Goal: Information Seeking & Learning: Learn about a topic

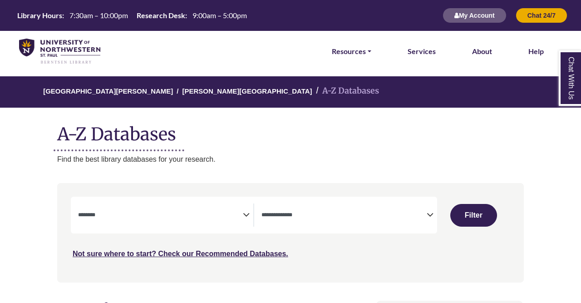
select select "Database Subject Filter"
select select "Database Types Filter"
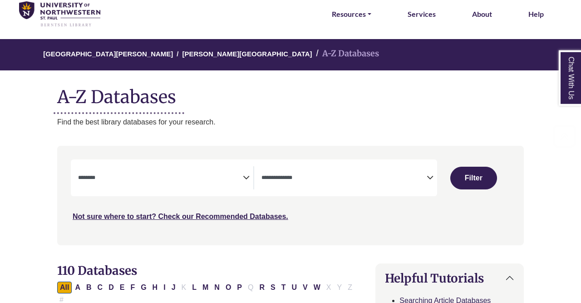
scroll to position [47, 0]
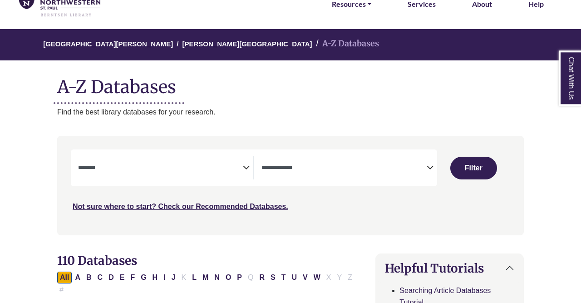
click at [247, 171] on icon "Search filters" at bounding box center [246, 166] width 7 height 14
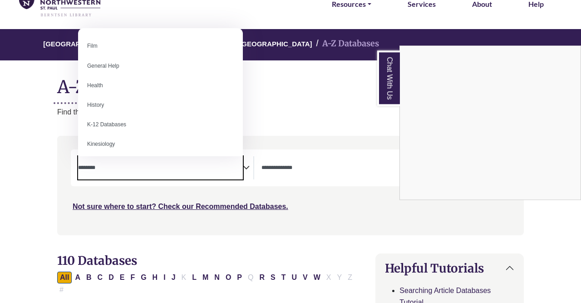
scroll to position [369, 0]
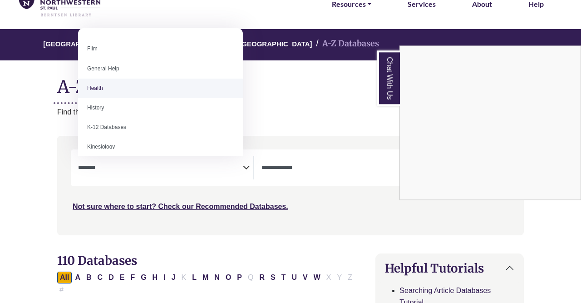
select select "*****"
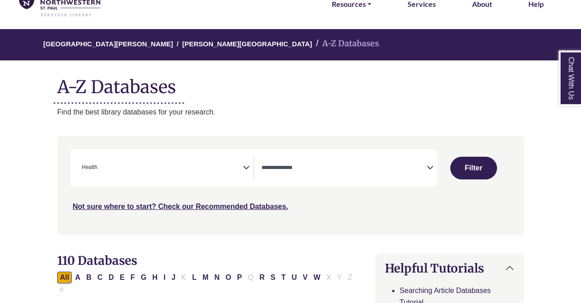
click at [415, 158] on span "Search filters" at bounding box center [344, 167] width 165 height 23
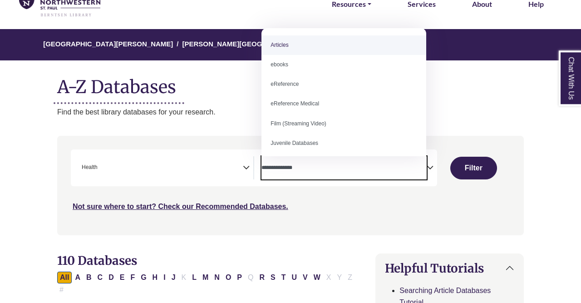
click at [414, 160] on span "Search filters" at bounding box center [344, 167] width 165 height 23
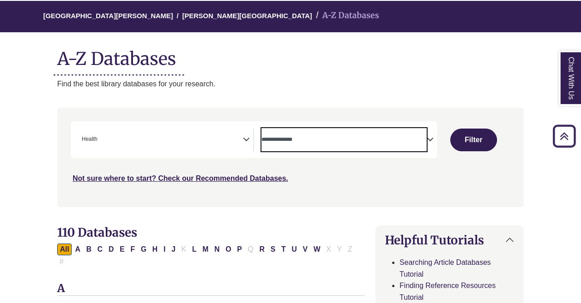
scroll to position [47, 0]
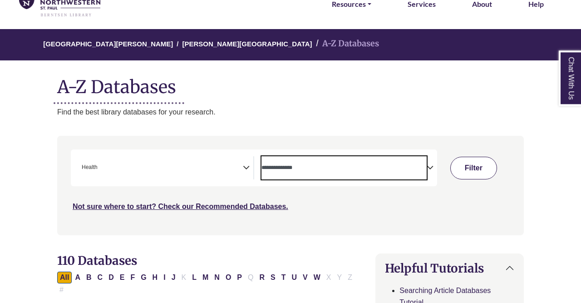
click at [478, 167] on button "Filter" at bounding box center [473, 168] width 47 height 23
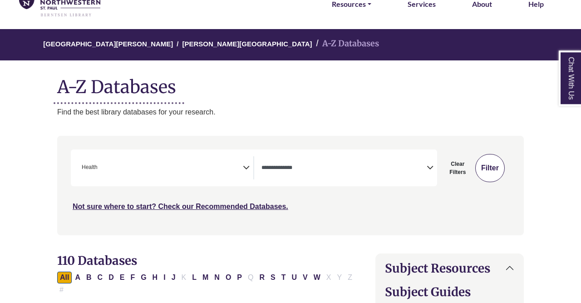
select select "Database Types Filter"
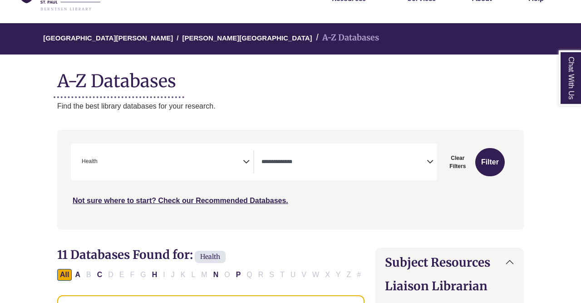
scroll to position [55, 0]
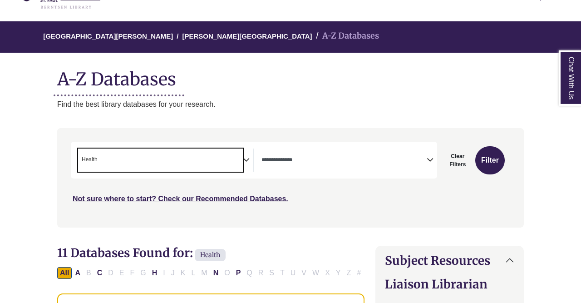
click at [228, 161] on span "× Health" at bounding box center [160, 159] width 165 height 23
click at [197, 136] on div "Search filters" at bounding box center [291, 178] width 456 height 92
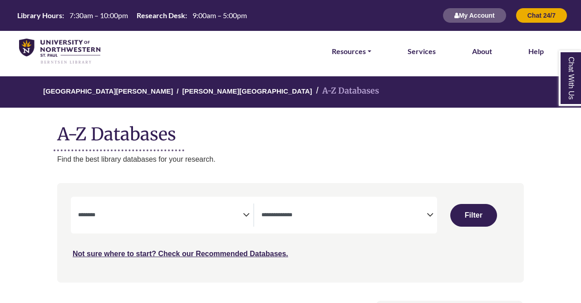
select select "Database Subject Filter"
select select "Database Types Filter"
select select "Database Subject Filter"
select select "Database Types Filter"
click at [245, 214] on icon "Search filters" at bounding box center [246, 214] width 7 height 14
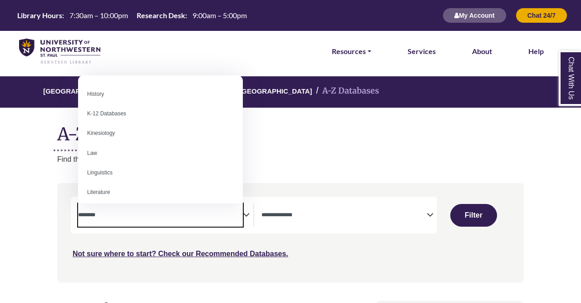
scroll to position [386, 0]
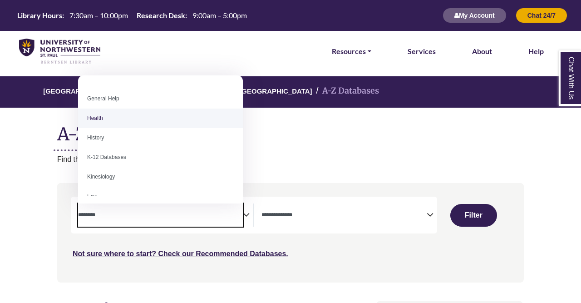
select select "*****"
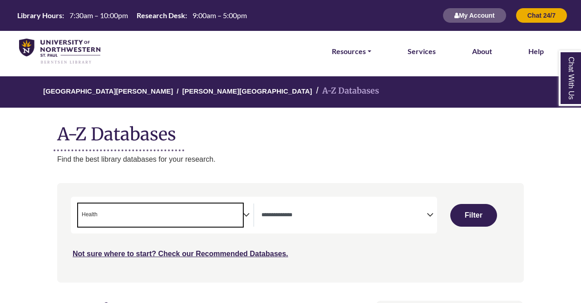
scroll to position [216, 0]
click at [417, 223] on span "Search filters" at bounding box center [344, 214] width 165 height 23
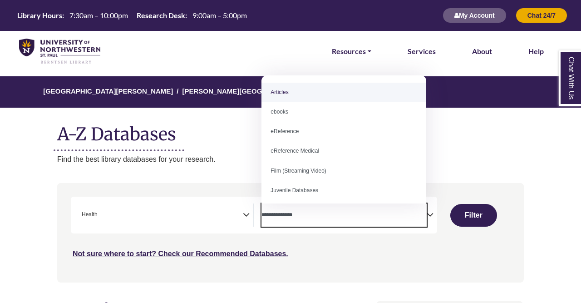
select select "*****"
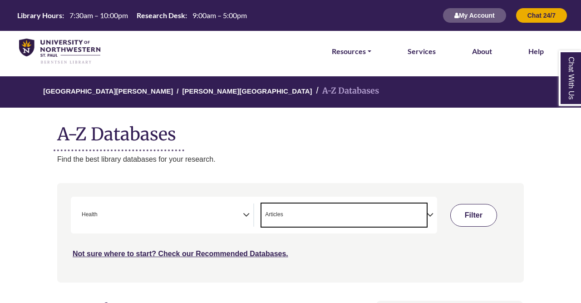
click at [461, 221] on button "Filter" at bounding box center [473, 215] width 47 height 23
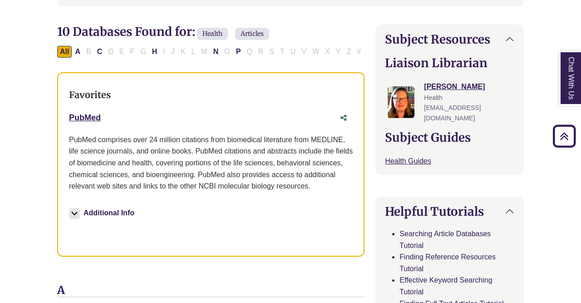
scroll to position [272, 0]
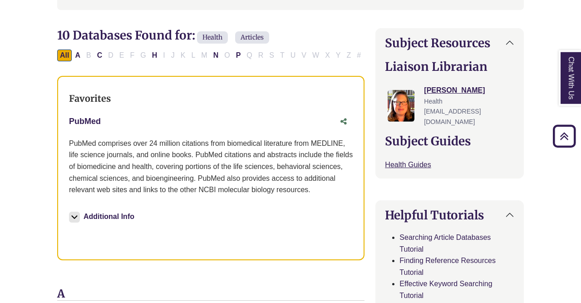
click at [94, 119] on link "PubMed This link opens in a new window" at bounding box center [85, 121] width 32 height 9
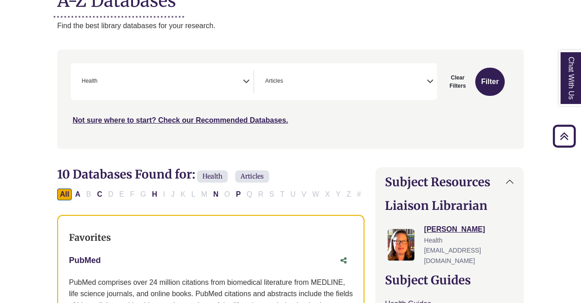
scroll to position [116, 0]
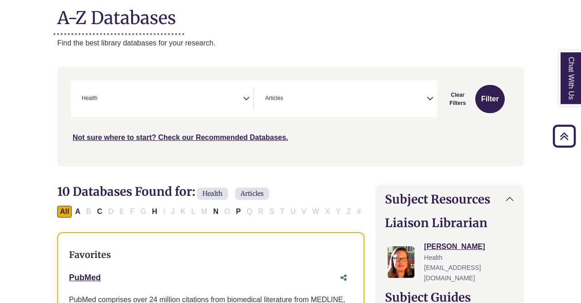
click at [245, 94] on icon "Search filters" at bounding box center [246, 97] width 7 height 14
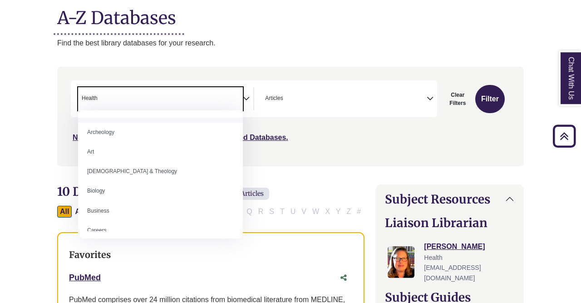
scroll to position [0, 0]
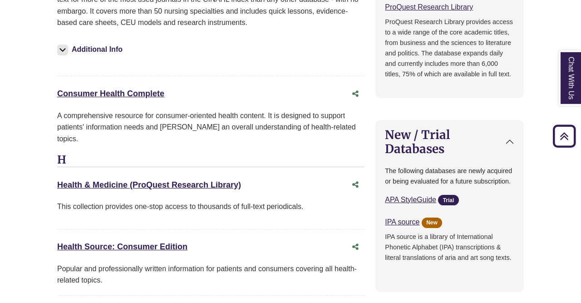
scroll to position [845, 0]
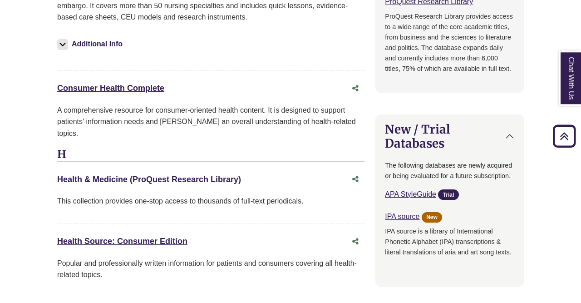
click at [191, 175] on link "Health & Medicine (ProQuest Research Library) This link opens in a new window" at bounding box center [149, 179] width 184 height 9
drag, startPoint x: 44, startPoint y: 164, endPoint x: 252, endPoint y: 171, distance: 208.5
copy div "Health & Medicine (ProQuest Research Library) This link opens in a new window"
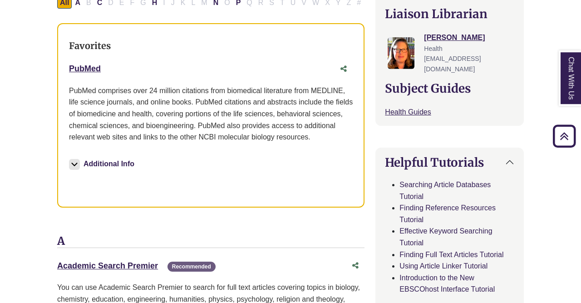
scroll to position [321, 0]
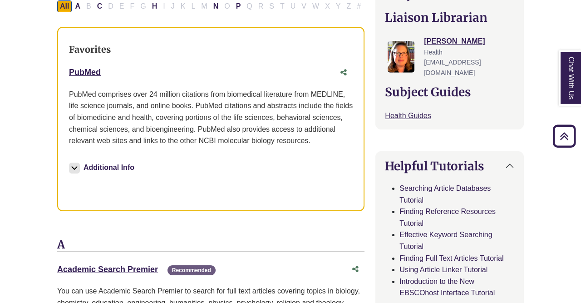
click at [73, 166] on img at bounding box center [74, 168] width 11 height 11
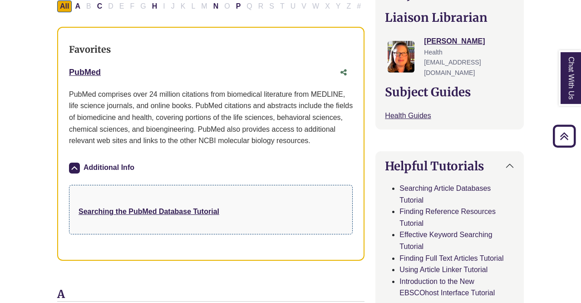
click at [73, 166] on img at bounding box center [74, 168] width 11 height 11
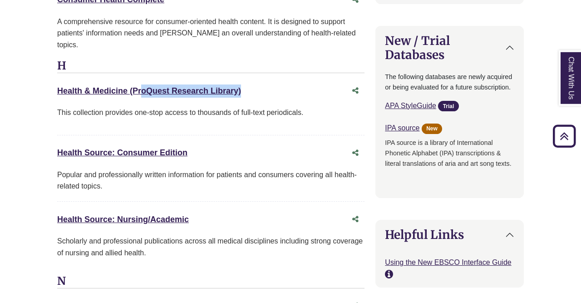
scroll to position [935, 0]
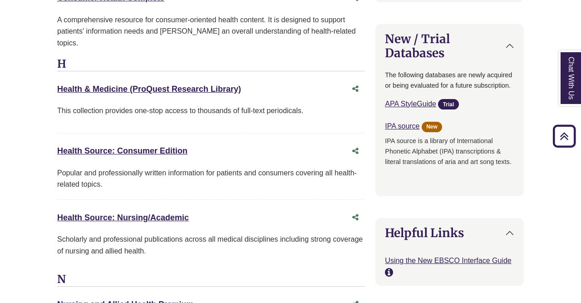
click at [148, 144] on div "Health Source: Consumer Edition This link opens in a new window" at bounding box center [201, 150] width 289 height 13
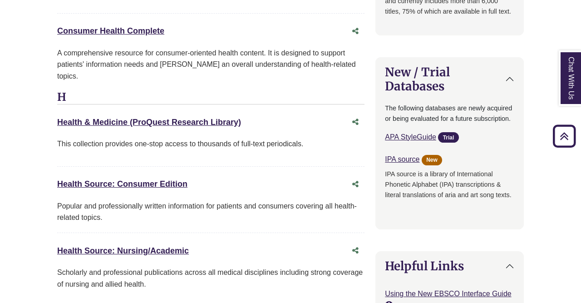
scroll to position [897, 0]
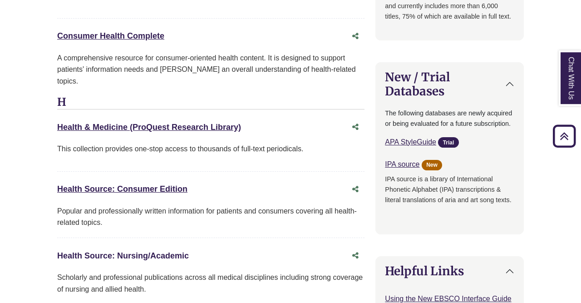
click at [159, 251] on link "Health Source: Nursing/Academic This link opens in a new window" at bounding box center [123, 255] width 132 height 9
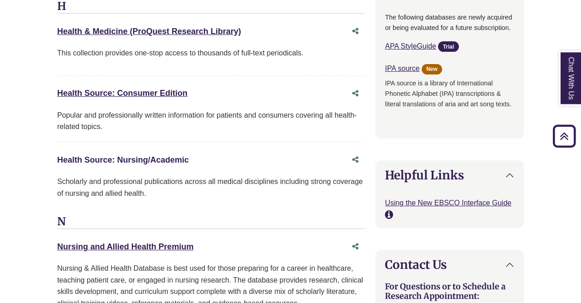
scroll to position [994, 0]
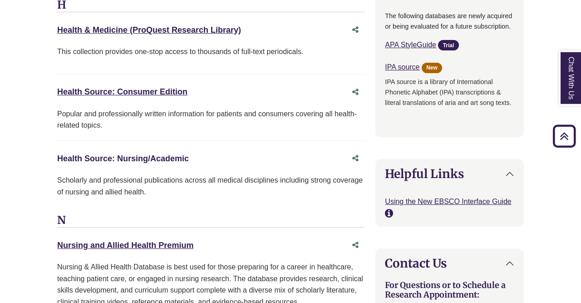
click at [104, 154] on link "Health Source: Nursing/Academic This link opens in a new window" at bounding box center [123, 158] width 132 height 9
drag, startPoint x: 52, startPoint y: 142, endPoint x: 194, endPoint y: 145, distance: 142.6
copy div "Health Source: Nursing/Academic This link opens in a new window"
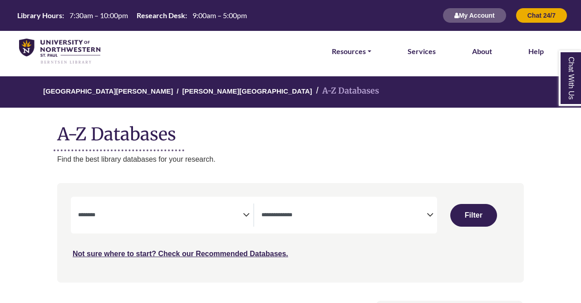
select select "Database Subject Filter"
select select "Database Types Filter"
select select "Database Subject Filter"
select select "Database Types Filter"
click at [238, 211] on span "Search filters" at bounding box center [160, 214] width 165 height 8
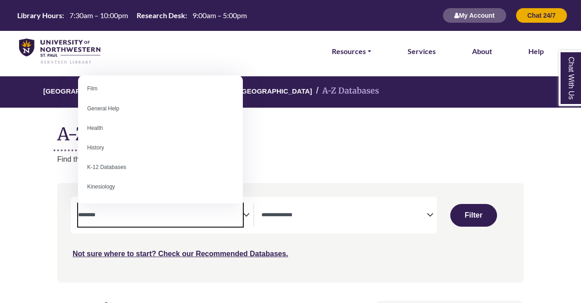
scroll to position [401, 0]
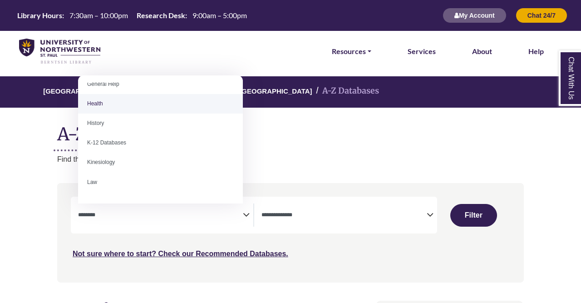
select select "*****"
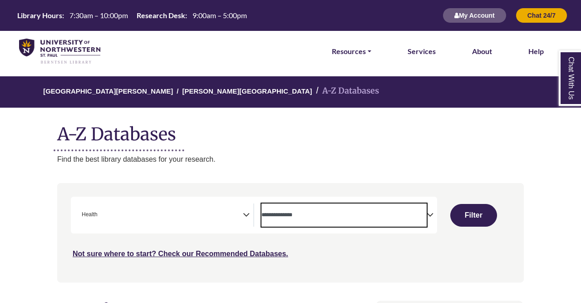
click at [417, 218] on textarea "Search" at bounding box center [344, 215] width 165 height 7
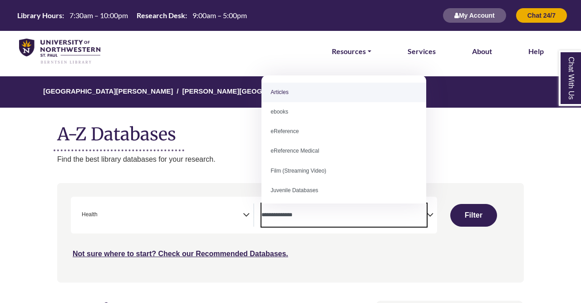
select select "*****"
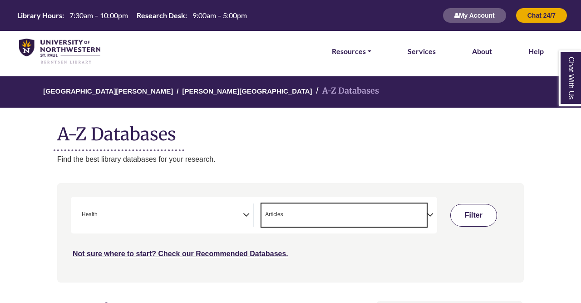
click at [473, 218] on button "Filter" at bounding box center [473, 215] width 47 height 23
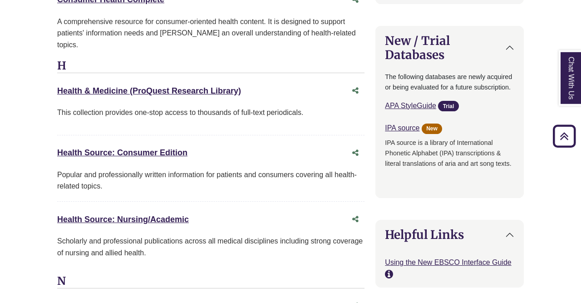
scroll to position [937, 0]
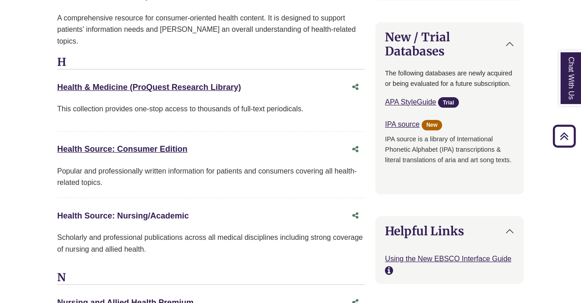
click at [180, 211] on link "Health Source: Nursing/Academic This link opens in a new window" at bounding box center [123, 215] width 132 height 9
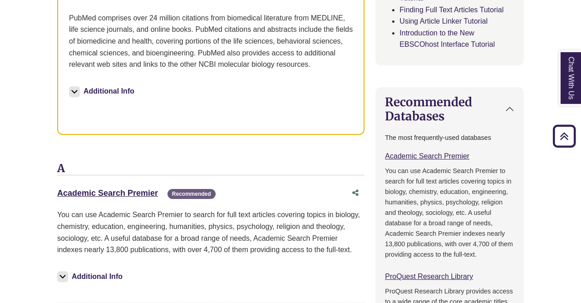
select select "Database Subject Filter"
select select "Database Types Filter"
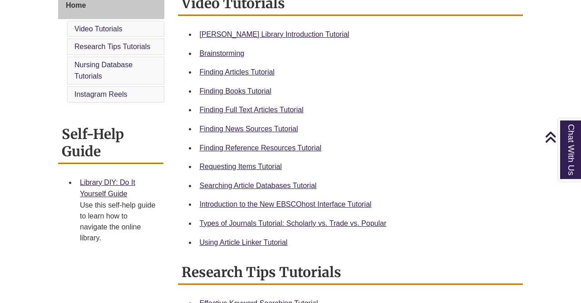
scroll to position [267, 0]
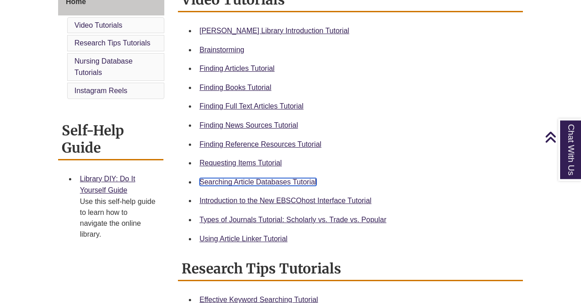
click at [277, 179] on link "Searching Article Databases Tutorial" at bounding box center [258, 182] width 117 height 8
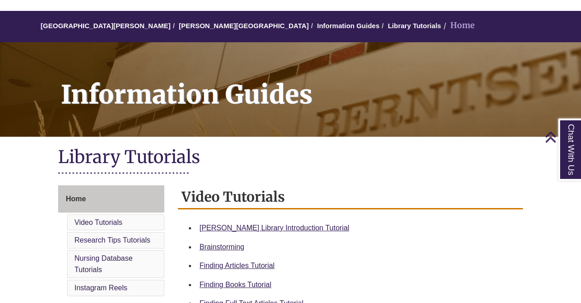
scroll to position [0, 0]
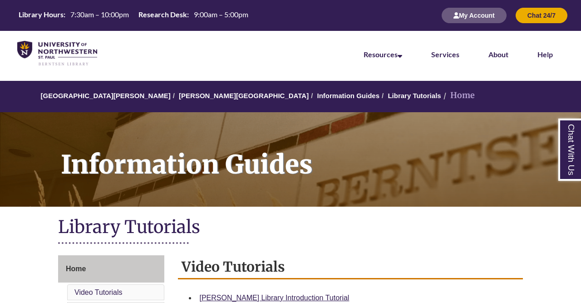
click at [441, 97] on li "Home" at bounding box center [458, 95] width 34 height 13
click at [441, 98] on li "Home" at bounding box center [458, 95] width 34 height 13
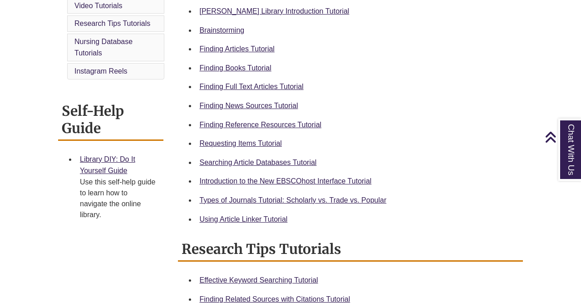
scroll to position [122, 0]
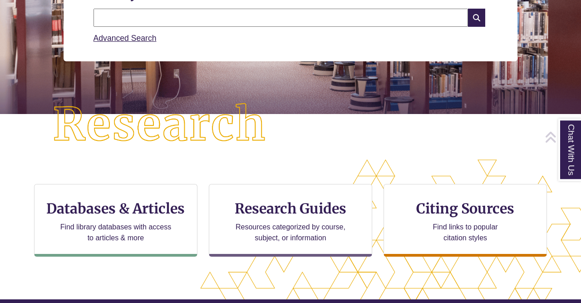
scroll to position [150, 0]
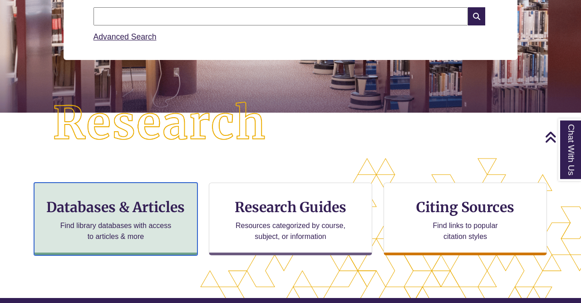
click at [165, 198] on div "Databases & Articles Find library databases with access to articles & more" at bounding box center [115, 219] width 163 height 73
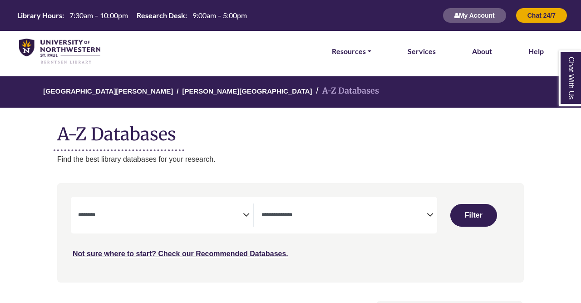
select select "Database Subject Filter"
select select "Database Types Filter"
select select "Database Subject Filter"
select select "Database Types Filter"
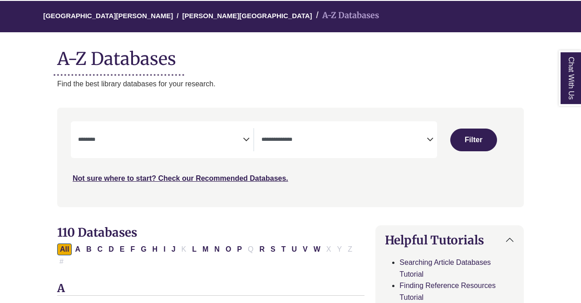
scroll to position [94, 0]
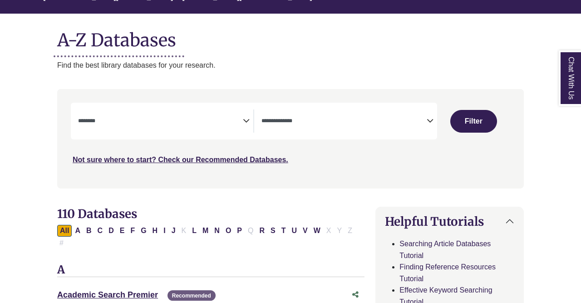
click at [251, 122] on div "**********" at bounding box center [165, 120] width 175 height 23
click at [246, 119] on icon "Search filters" at bounding box center [246, 120] width 7 height 14
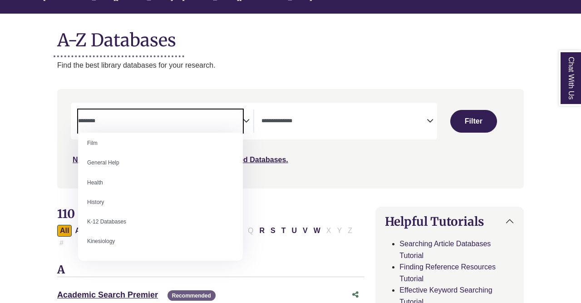
scroll to position [381, 0]
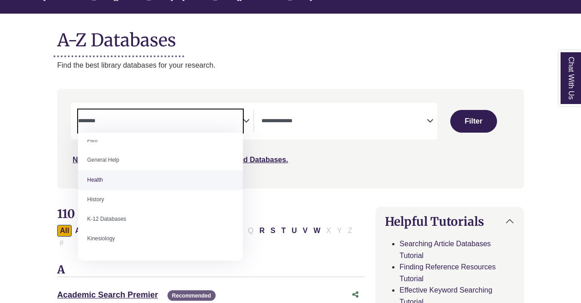
select select "*****"
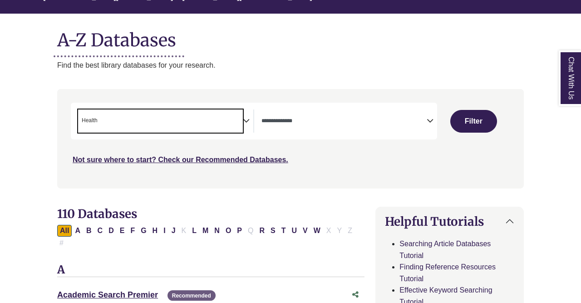
scroll to position [216, 0]
click at [427, 121] on icon "Search filters" at bounding box center [430, 120] width 7 height 14
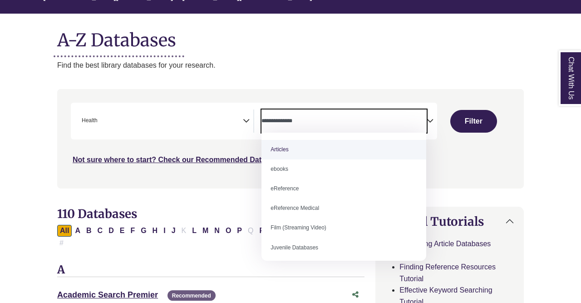
select select "*****"
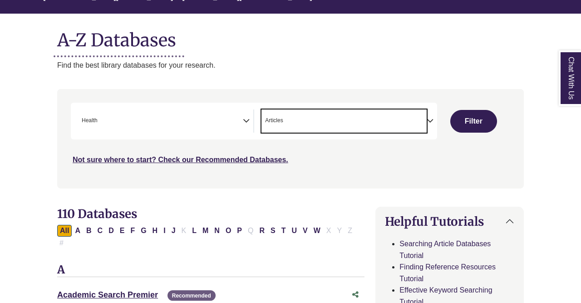
click at [173, 111] on span "× Health" at bounding box center [160, 120] width 165 height 23
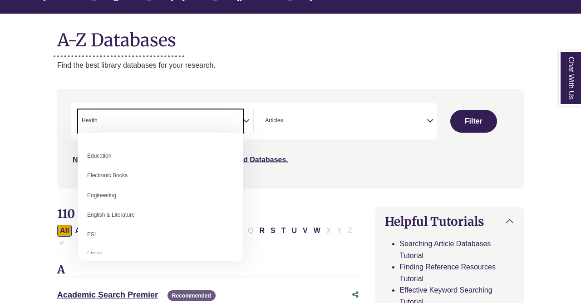
scroll to position [0, 0]
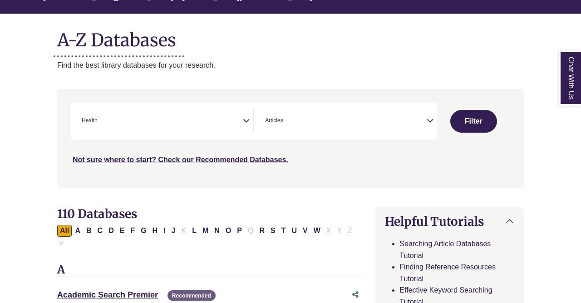
click at [242, 120] on span "× Health" at bounding box center [160, 120] width 165 height 23
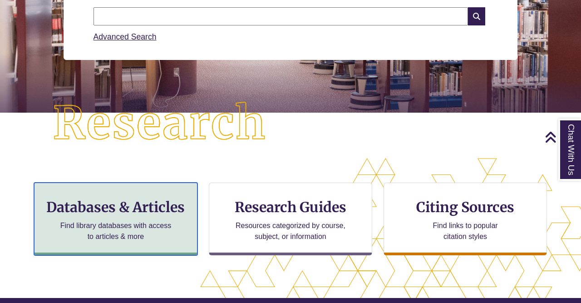
click at [152, 226] on p "Find library databases with access to articles & more" at bounding box center [116, 231] width 119 height 22
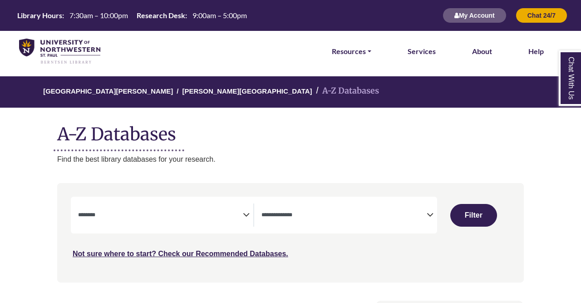
select select "Database Subject Filter"
select select "Database Types Filter"
select select "Database Subject Filter"
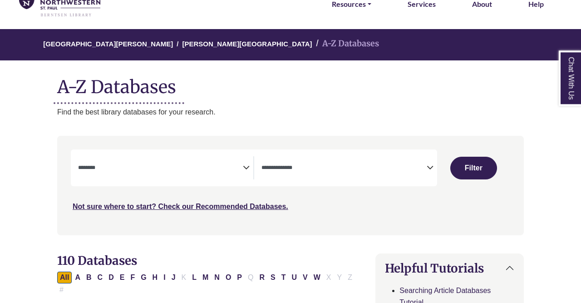
click at [430, 173] on div "**********" at bounding box center [349, 167] width 175 height 23
click at [432, 166] on icon "Search filters" at bounding box center [430, 166] width 7 height 14
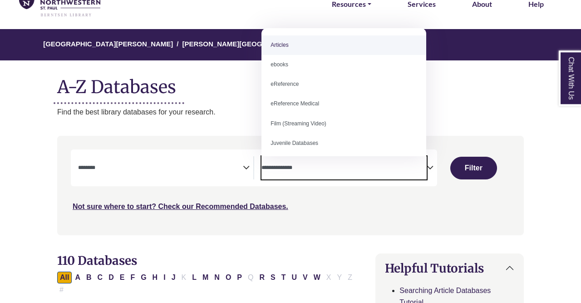
select select "*****"
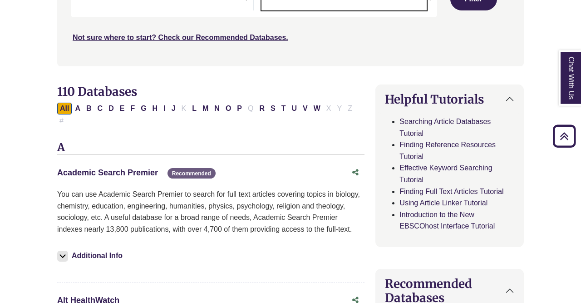
scroll to position [254, 0]
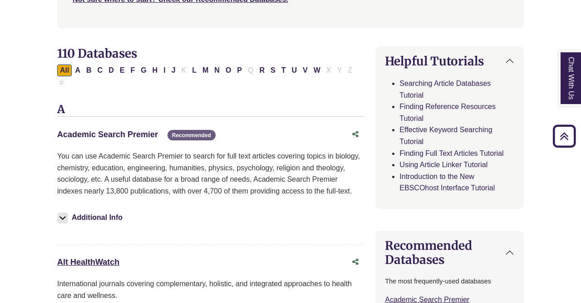
click at [147, 130] on link "Academic Search Premier This link opens in a new window" at bounding box center [107, 134] width 101 height 9
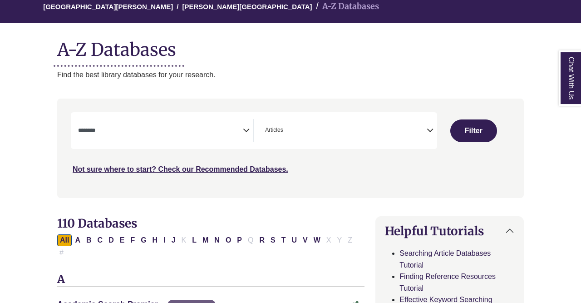
scroll to position [113, 0]
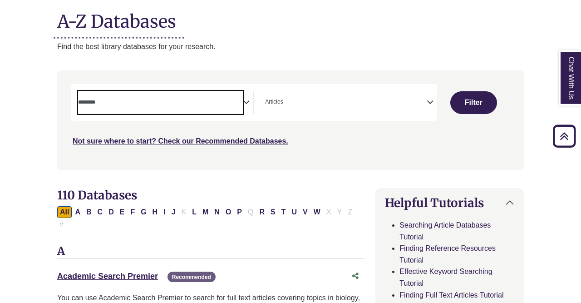
click at [237, 105] on textarea "Search" at bounding box center [160, 102] width 165 height 7
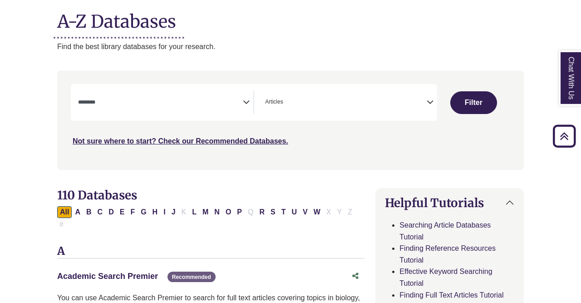
click at [119, 272] on link "Academic Search Premier This link opens in a new window" at bounding box center [107, 276] width 101 height 9
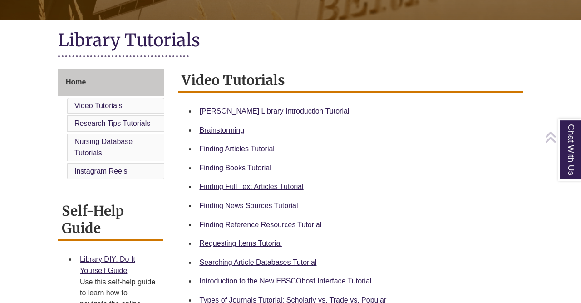
scroll to position [208, 0]
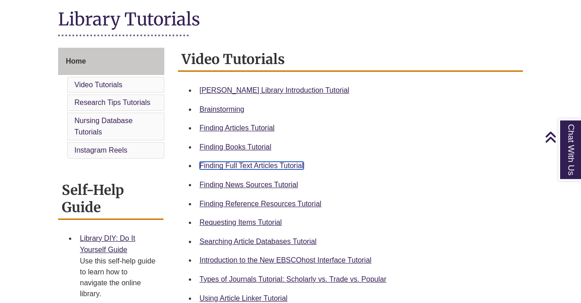
click at [253, 165] on link "Finding Full Text Articles Tutorial" at bounding box center [252, 166] width 104 height 8
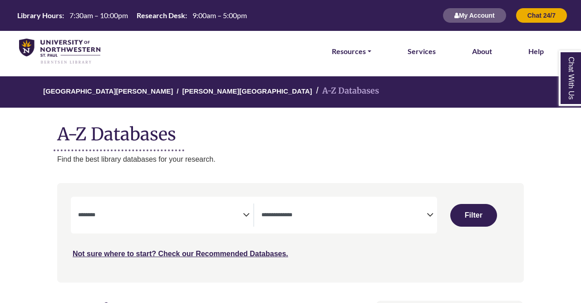
select select "Database Subject Filter"
select select "Database Types Filter"
click at [421, 54] on link "Services" at bounding box center [422, 51] width 28 height 12
select select "Database Subject Filter"
select select "Database Types Filter"
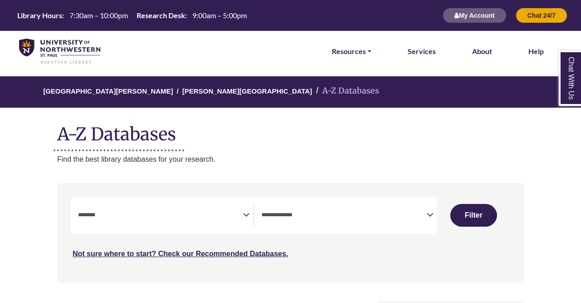
select select "Database Subject Filter"
select select "Database Types Filter"
click at [369, 52] on link "Resources" at bounding box center [352, 51] width 40 height 12
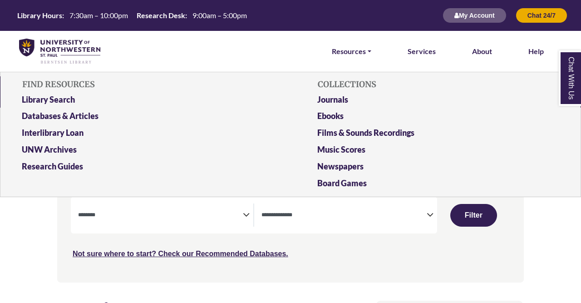
click at [520, 230] on div "**********" at bounding box center [290, 233] width 467 height 92
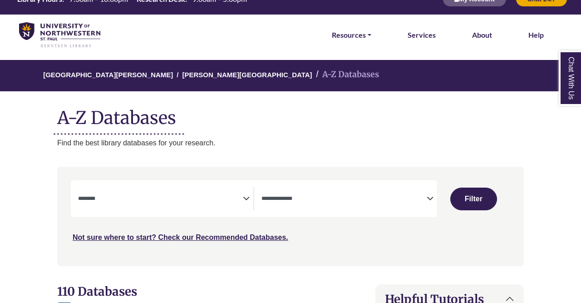
scroll to position [69, 0]
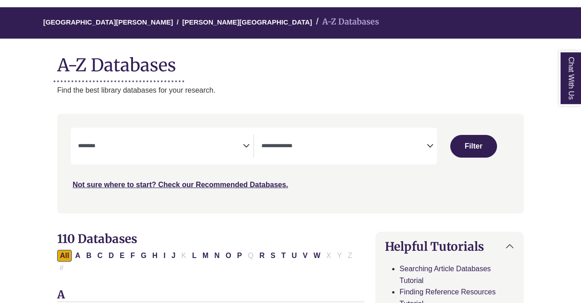
click at [426, 148] on textarea "Search" at bounding box center [344, 146] width 165 height 7
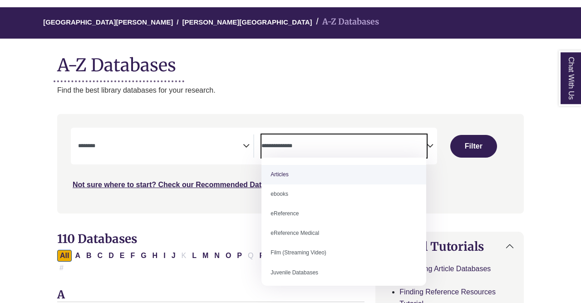
click at [522, 158] on div "**********" at bounding box center [290, 164] width 467 height 92
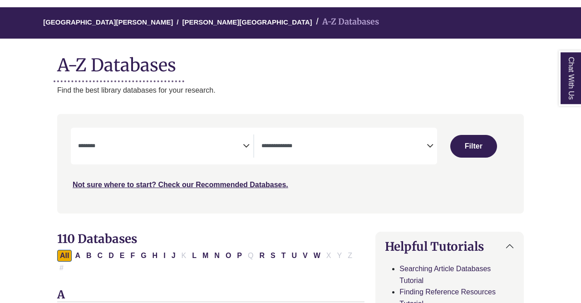
click at [236, 136] on span "Search filters" at bounding box center [160, 145] width 165 height 23
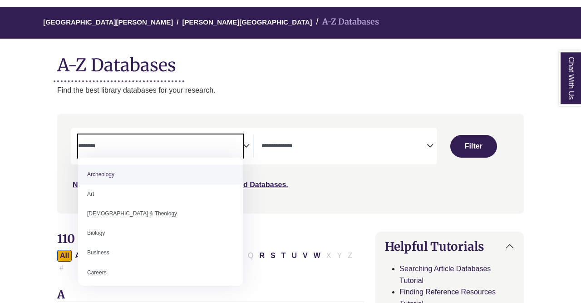
click at [329, 87] on p "Find the best library databases for your research." at bounding box center [290, 90] width 467 height 12
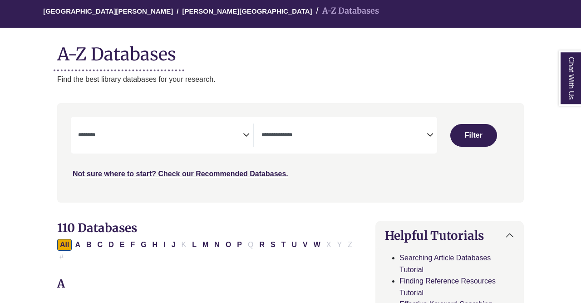
scroll to position [84, 0]
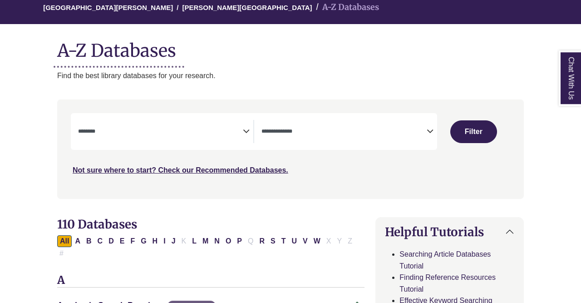
click at [239, 130] on textarea "Search" at bounding box center [160, 132] width 165 height 7
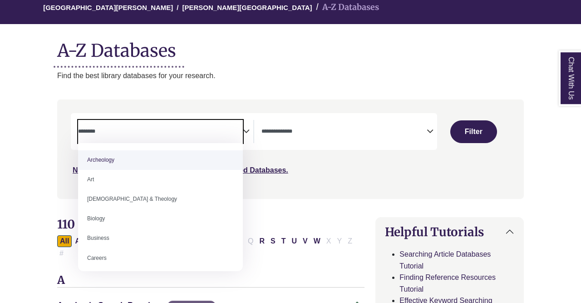
click at [315, 75] on p "Find the best library databases for your research." at bounding box center [290, 76] width 467 height 12
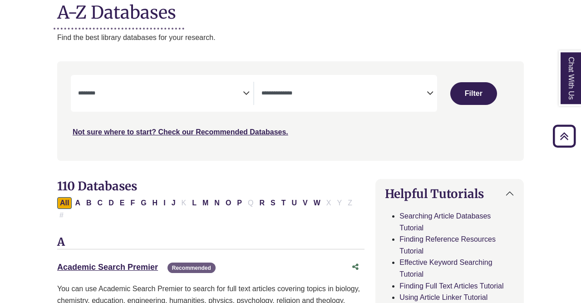
scroll to position [122, 0]
click at [95, 95] on textarea "Search" at bounding box center [160, 93] width 165 height 7
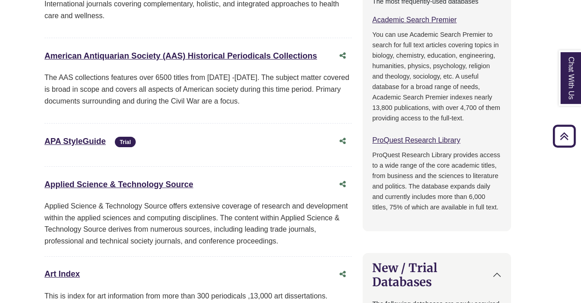
scroll to position [534, 13]
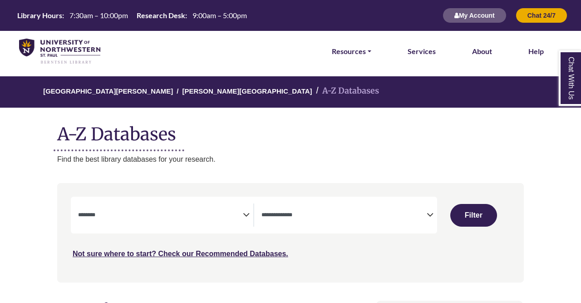
select select "Database Subject Filter"
select select "Database Types Filter"
